Goal: Find specific page/section: Find specific page/section

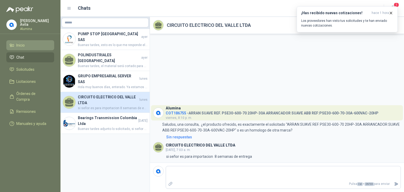
click at [22, 43] on span "Inicio" at bounding box center [20, 45] width 8 height 6
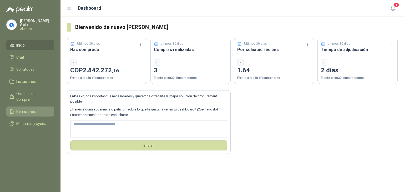
click at [34, 109] on span "Remisiones" at bounding box center [25, 112] width 19 height 6
